Goal: Information Seeking & Learning: Check status

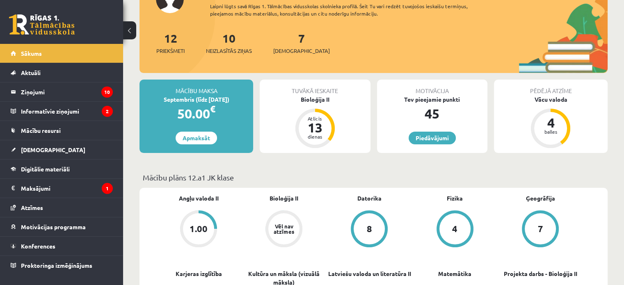
scroll to position [115, 0]
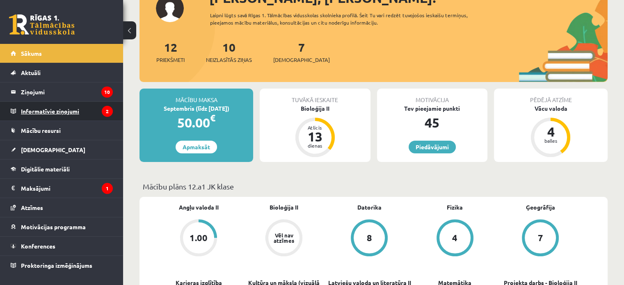
click at [85, 111] on legend "Informatīvie ziņojumi 2" at bounding box center [67, 111] width 92 height 19
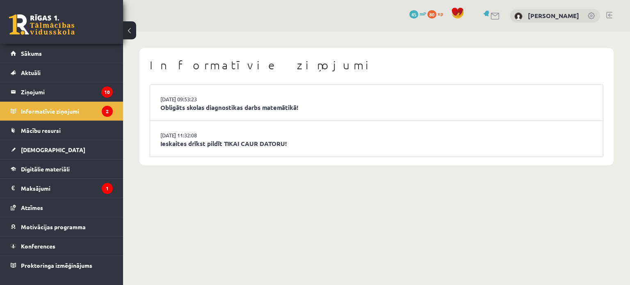
click at [162, 11] on div "0 Dāvanas 45 mP 80 xp Rihards Akermanis" at bounding box center [376, 16] width 507 height 32
click at [48, 57] on link "Sākums" at bounding box center [62, 53] width 102 height 19
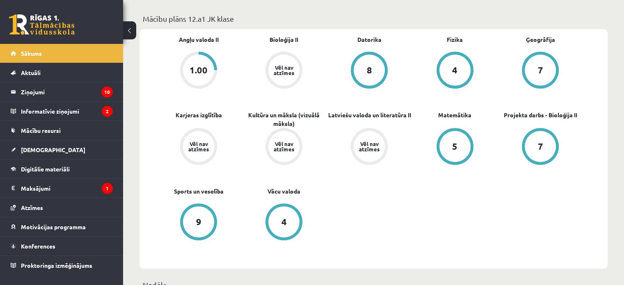
scroll to position [295, 0]
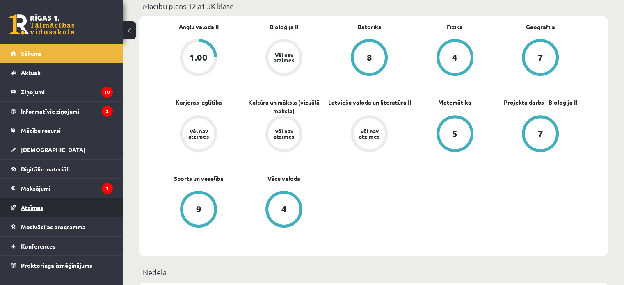
click at [35, 206] on span "Atzīmes" at bounding box center [32, 207] width 22 height 7
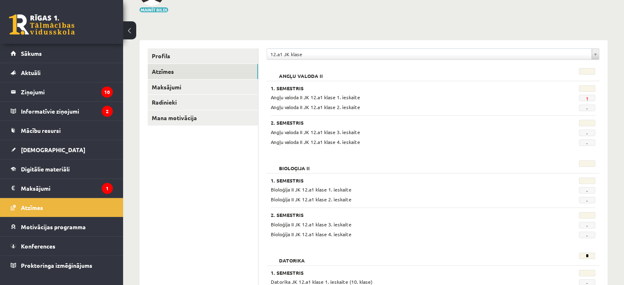
scroll to position [63, 0]
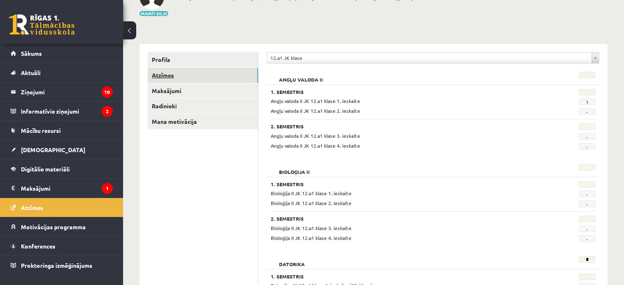
click at [225, 73] on link "Atzīmes" at bounding box center [203, 75] width 110 height 15
click at [27, 150] on span "[DEMOGRAPHIC_DATA]" at bounding box center [53, 149] width 64 height 7
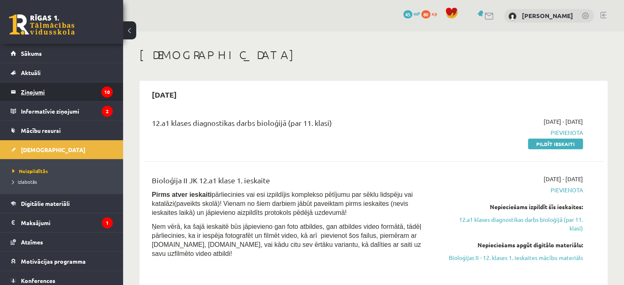
click at [51, 91] on legend "Ziņojumi 10" at bounding box center [67, 91] width 92 height 19
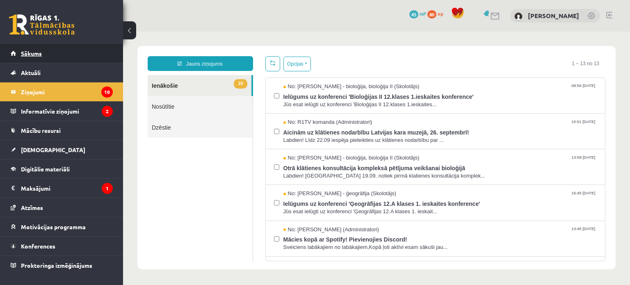
click at [49, 53] on link "Sākums" at bounding box center [62, 53] width 102 height 19
